Goal: Task Accomplishment & Management: Complete application form

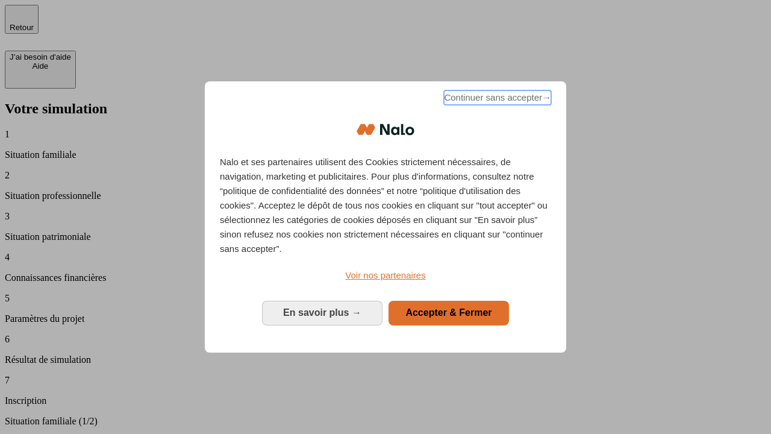
click at [496, 99] on span "Continuer sans accepter →" at bounding box center [497, 97] width 107 height 14
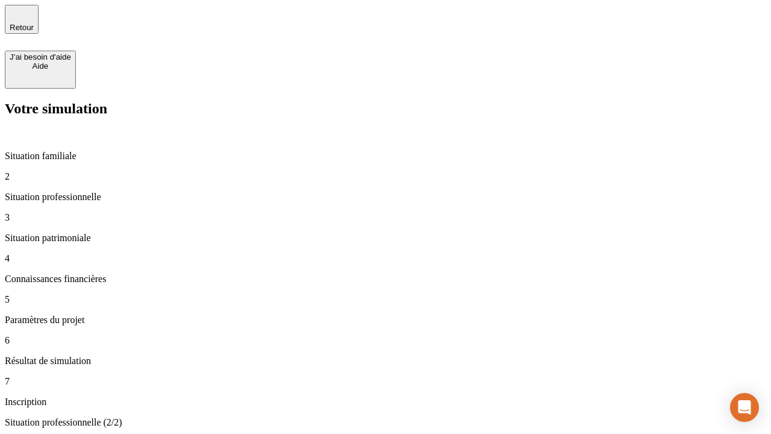
type input "30 000"
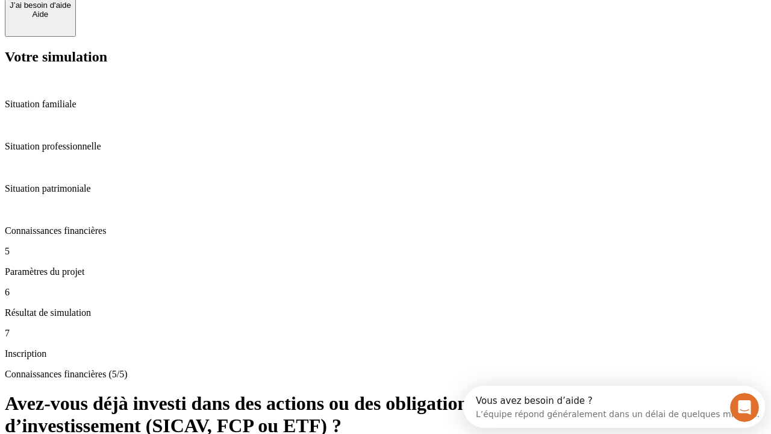
scroll to position [88, 0]
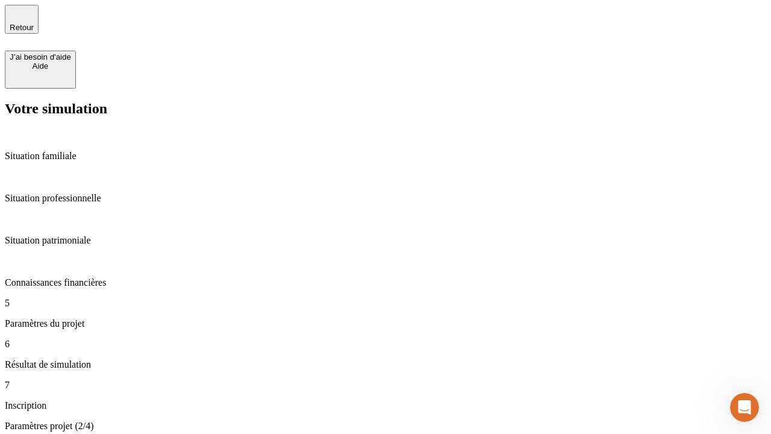
type input "25"
type input "64"
type input "1 000"
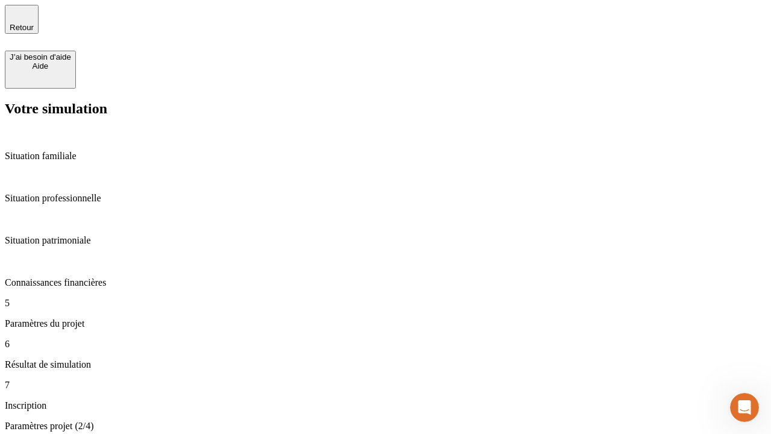
type input "640"
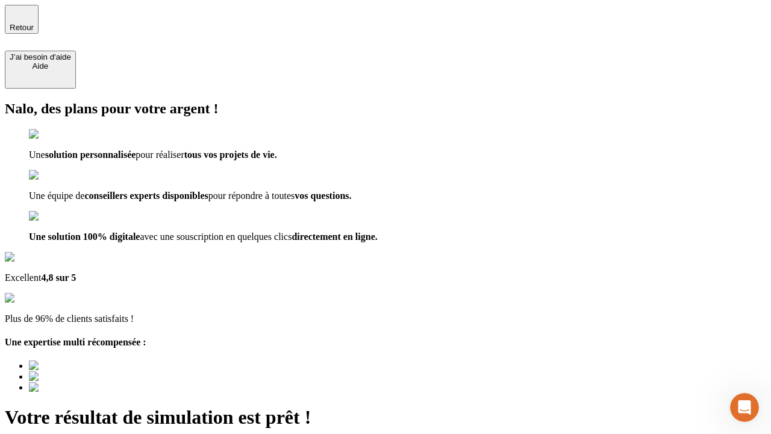
type input "[EMAIL_ADDRESS][PERSON_NAME][DOMAIN_NAME]"
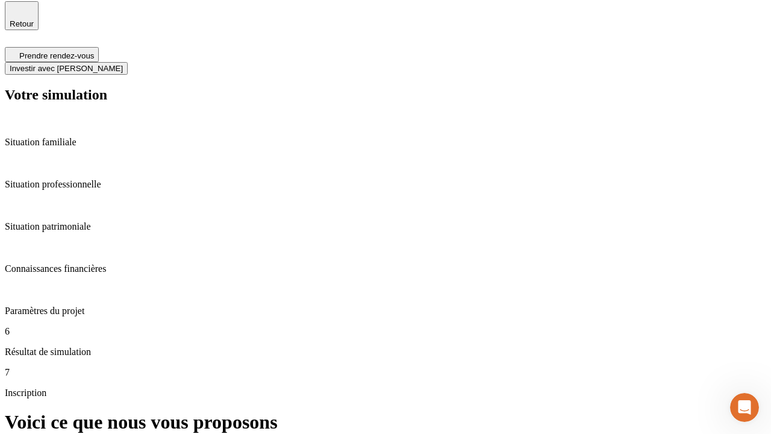
click at [123, 64] on span "Investir avec [PERSON_NAME]" at bounding box center [66, 68] width 113 height 9
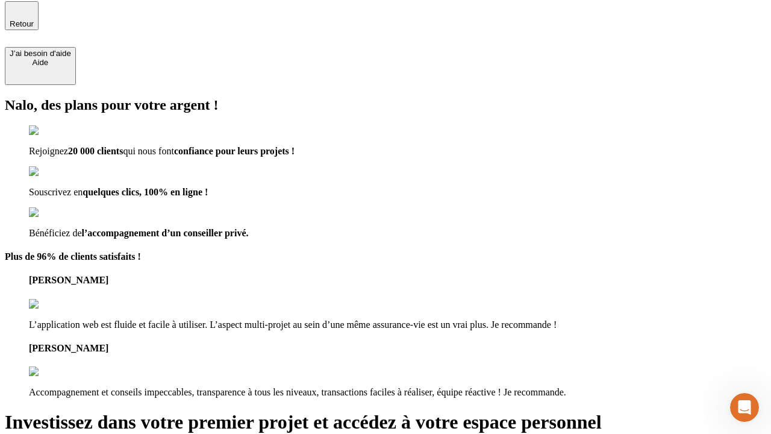
scroll to position [2, 0]
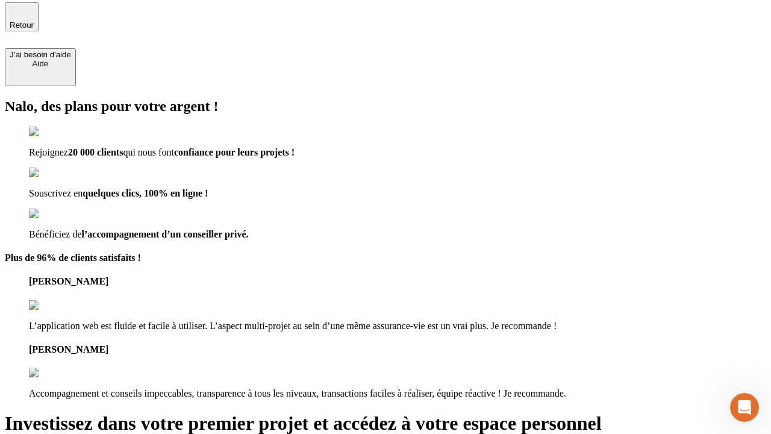
type input "[PERSON_NAME][EMAIL_ADDRESS][DOMAIN_NAME]"
